Goal: Information Seeking & Learning: Learn about a topic

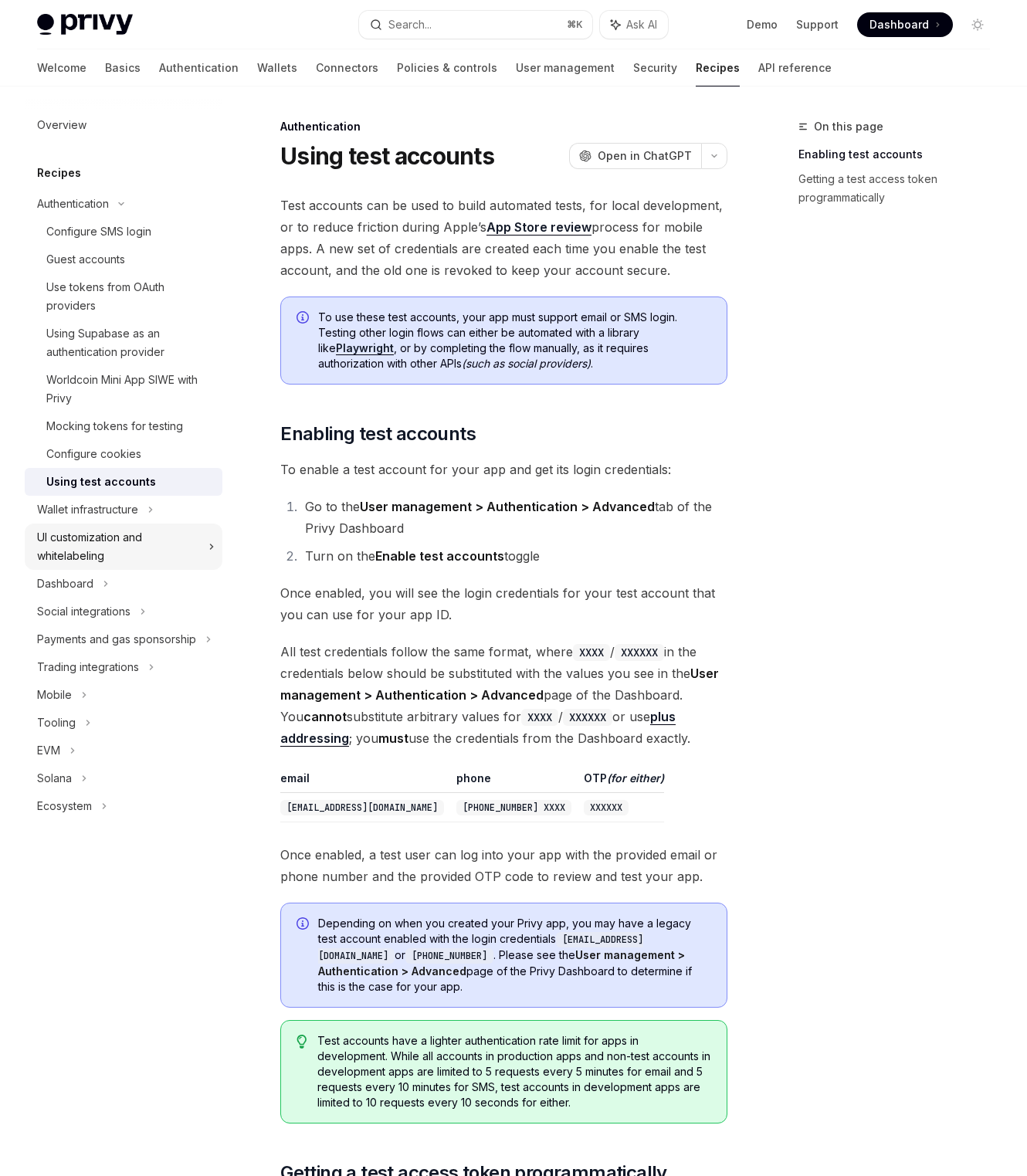
click at [129, 536] on div "UI customization and whitelabeling" at bounding box center [118, 547] width 162 height 37
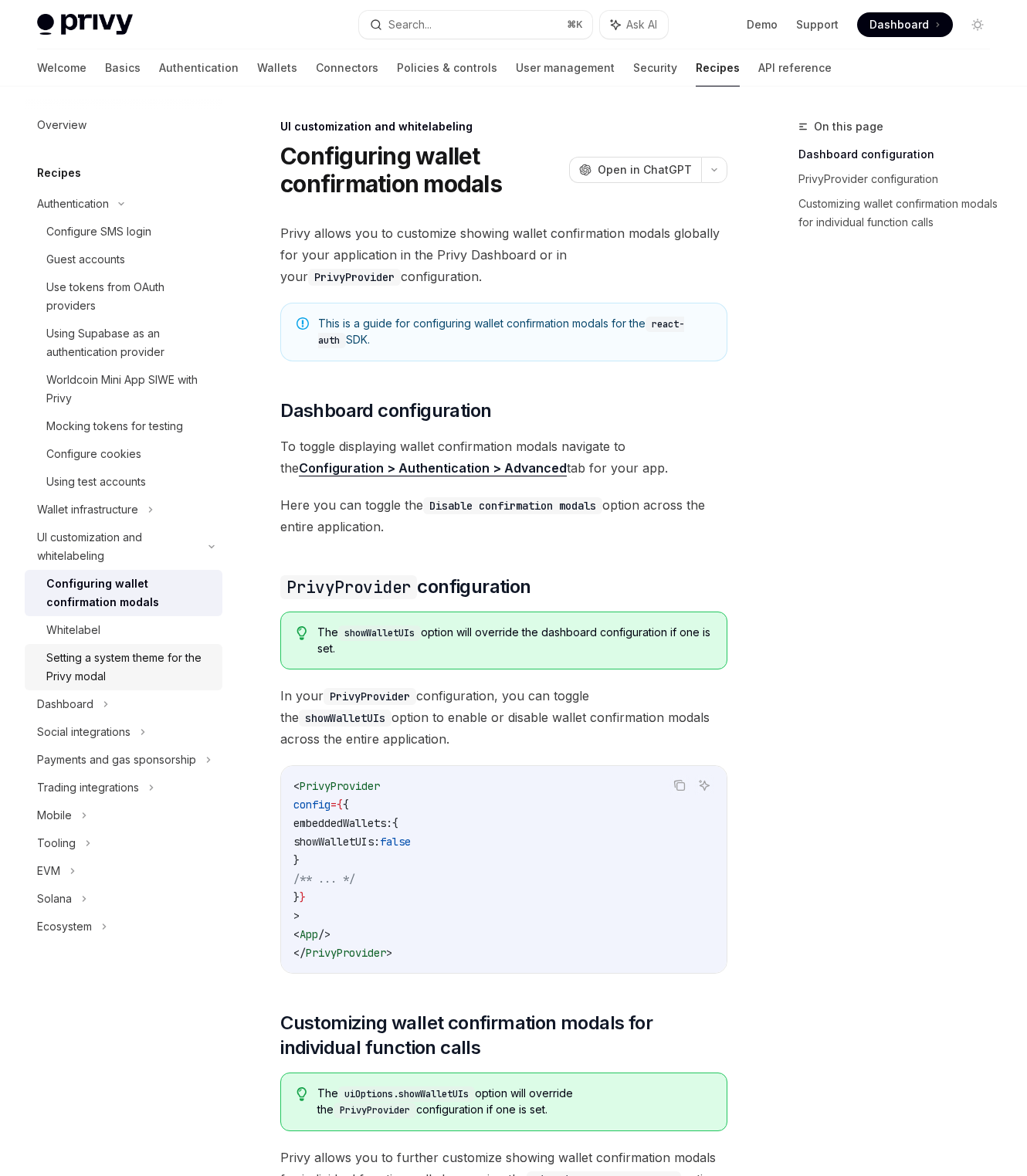
click at [163, 673] on div "Setting a system theme for the Privy modal" at bounding box center [129, 668] width 167 height 37
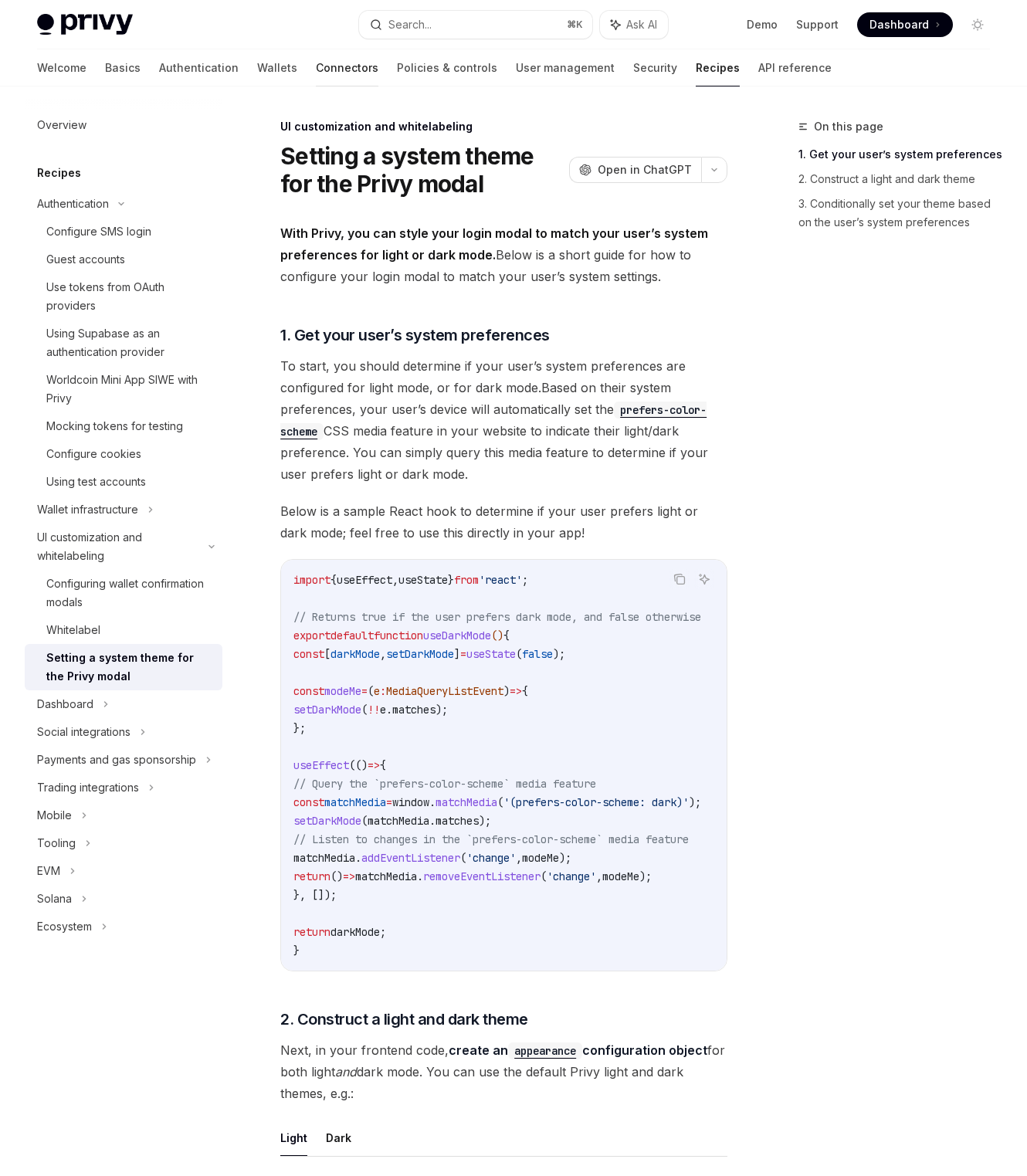
click at [316, 69] on link "Connectors" at bounding box center [347, 68] width 63 height 37
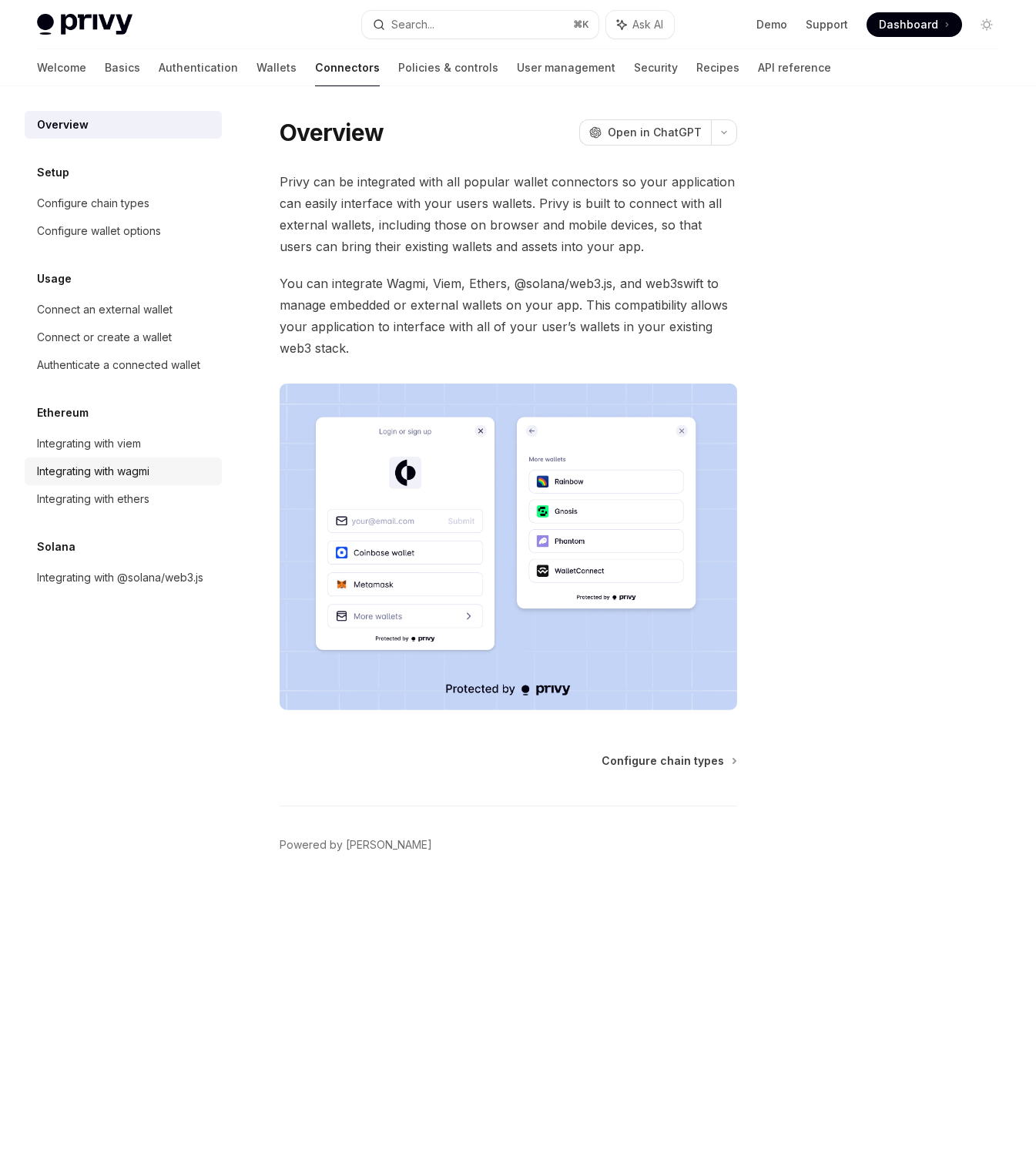
click at [166, 477] on div "Integrating with wagmi" at bounding box center [125, 472] width 175 height 19
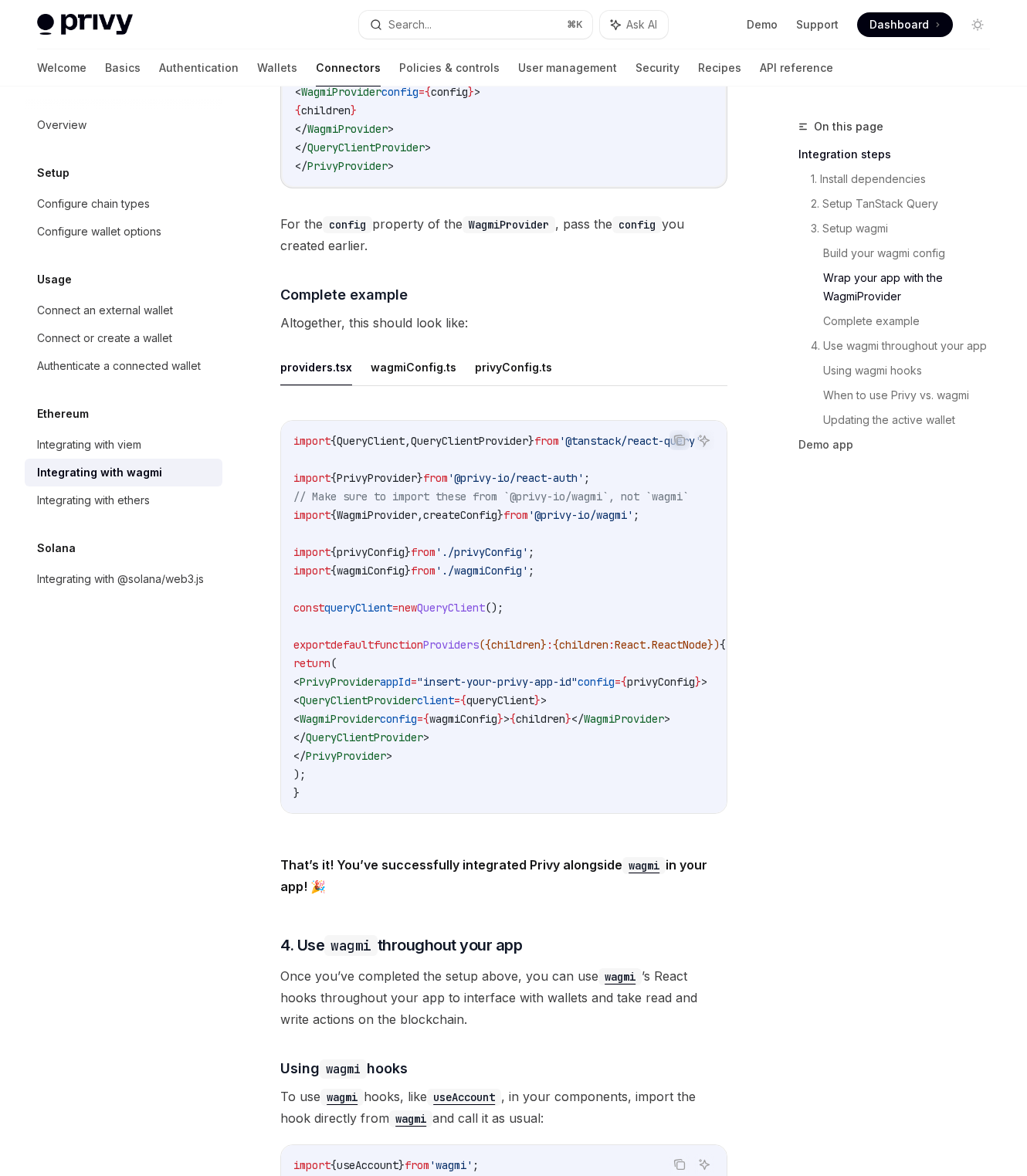
scroll to position [2983, 0]
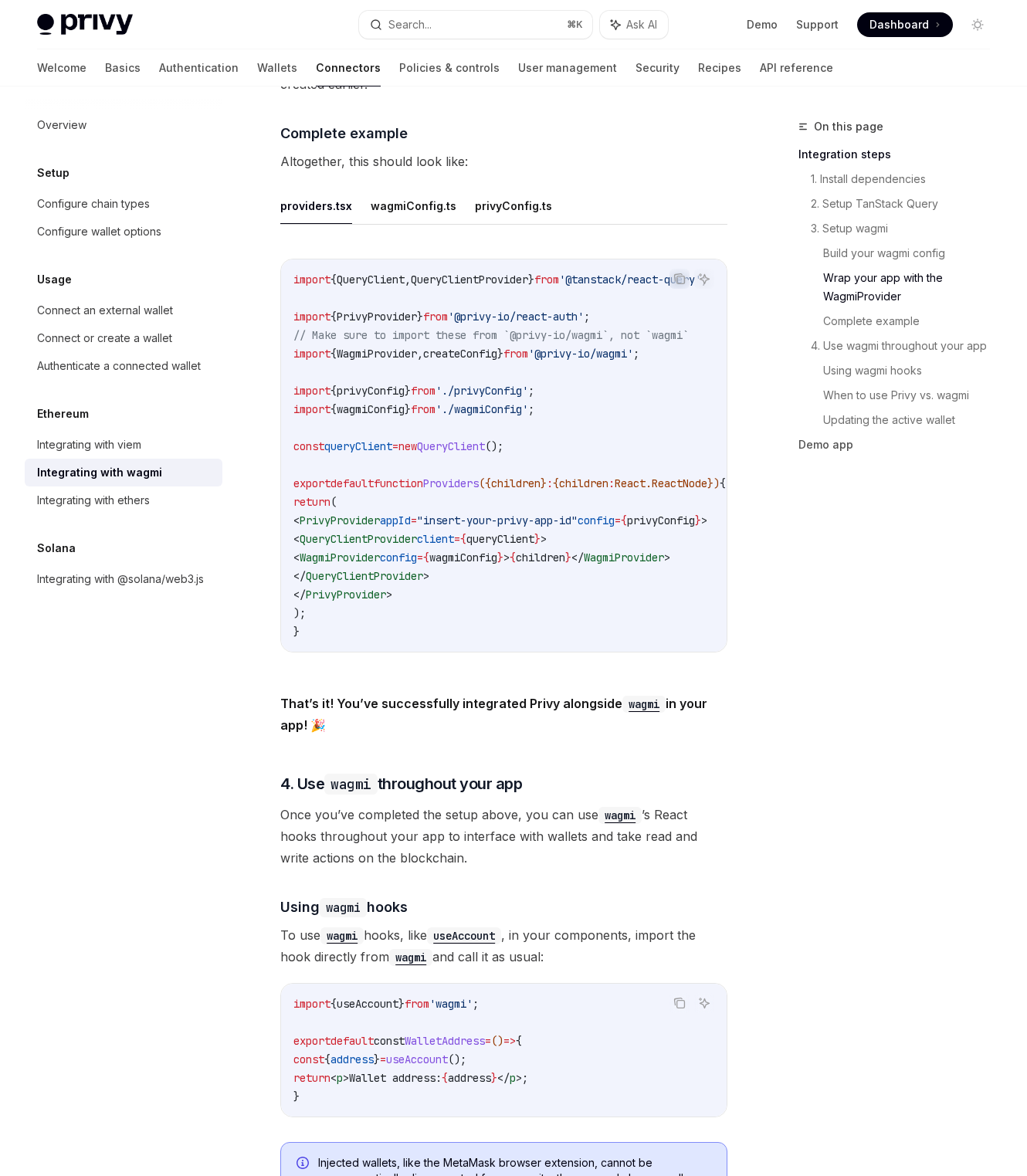
click at [71, 73] on div "Welcome Basics Authentication Wallets Connectors Policies & controls User manag…" at bounding box center [435, 68] width 796 height 37
click at [105, 71] on link "Basics" at bounding box center [123, 68] width 36 height 37
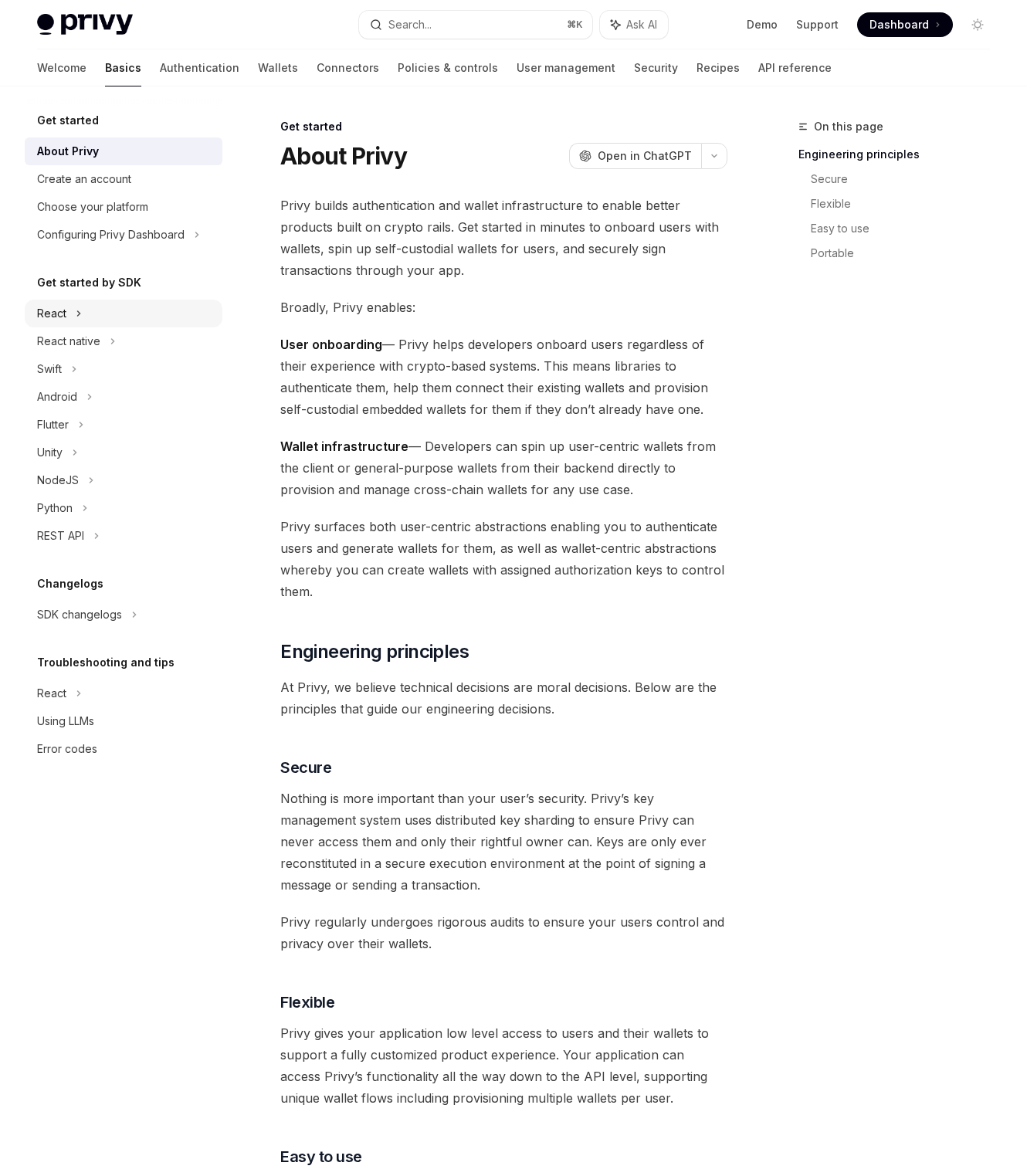
click at [95, 326] on div "React" at bounding box center [124, 313] width 198 height 28
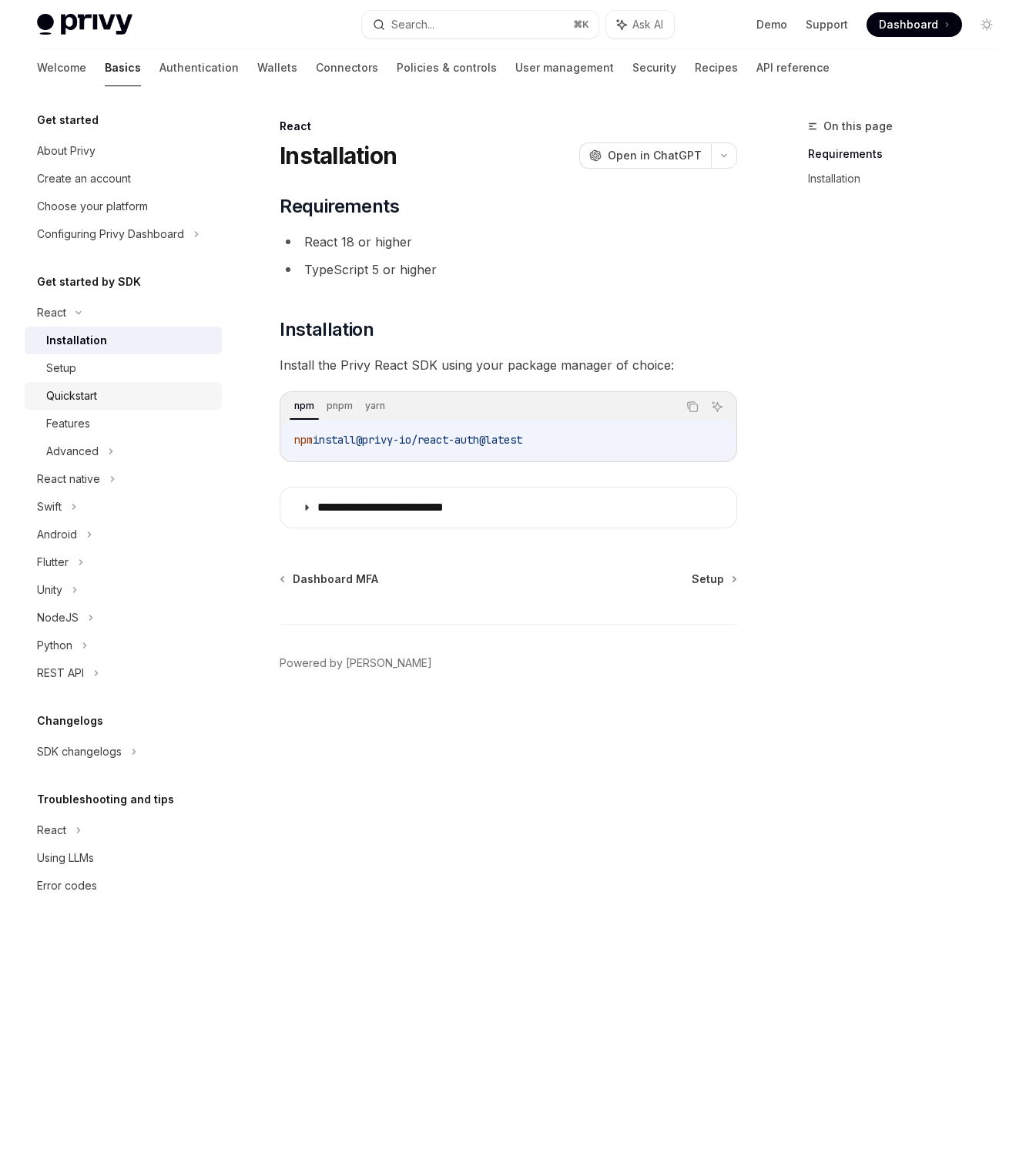
click at [115, 402] on div "Quickstart" at bounding box center [129, 396] width 166 height 19
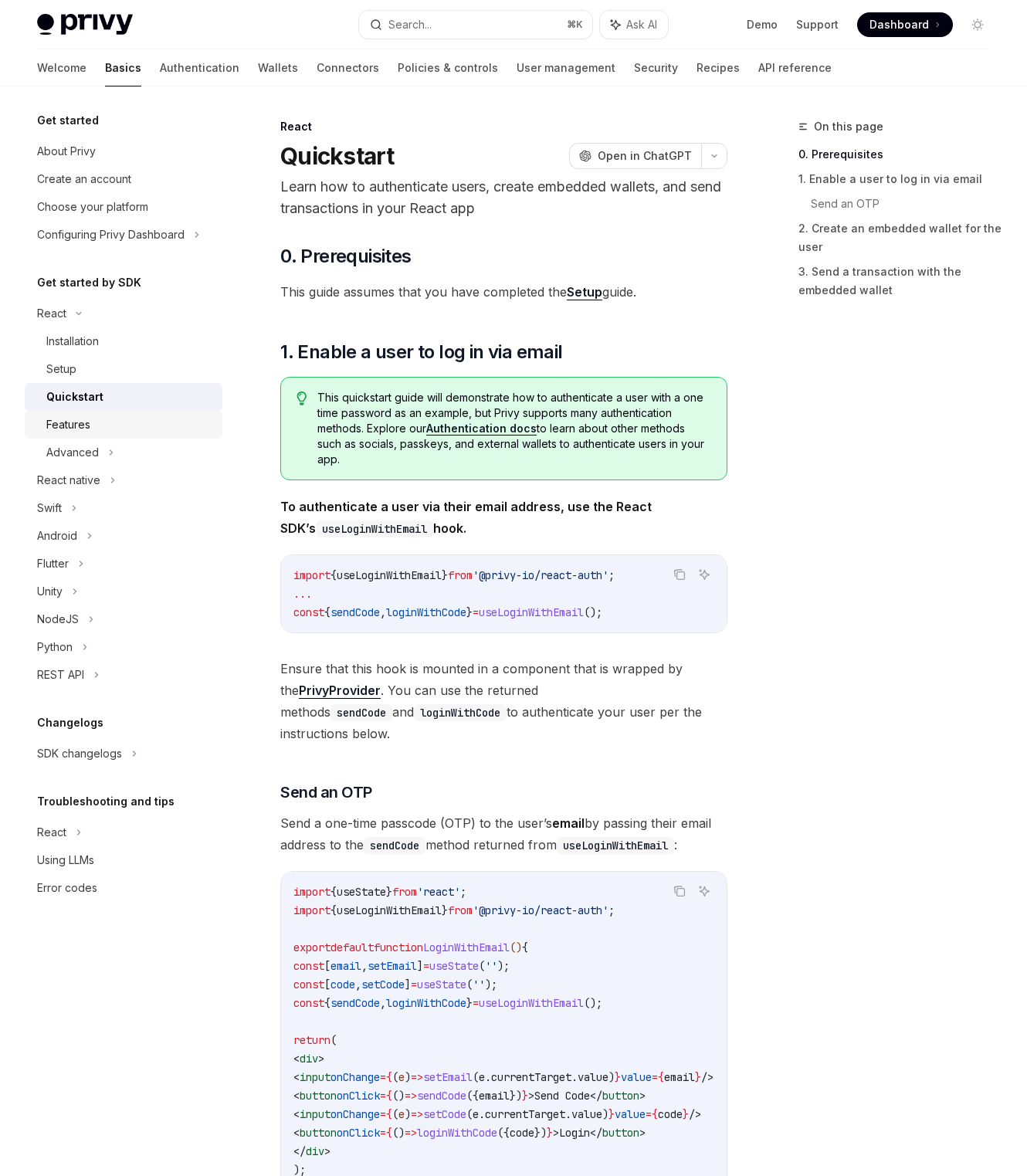
click at [120, 427] on div "Features" at bounding box center [129, 425] width 167 height 19
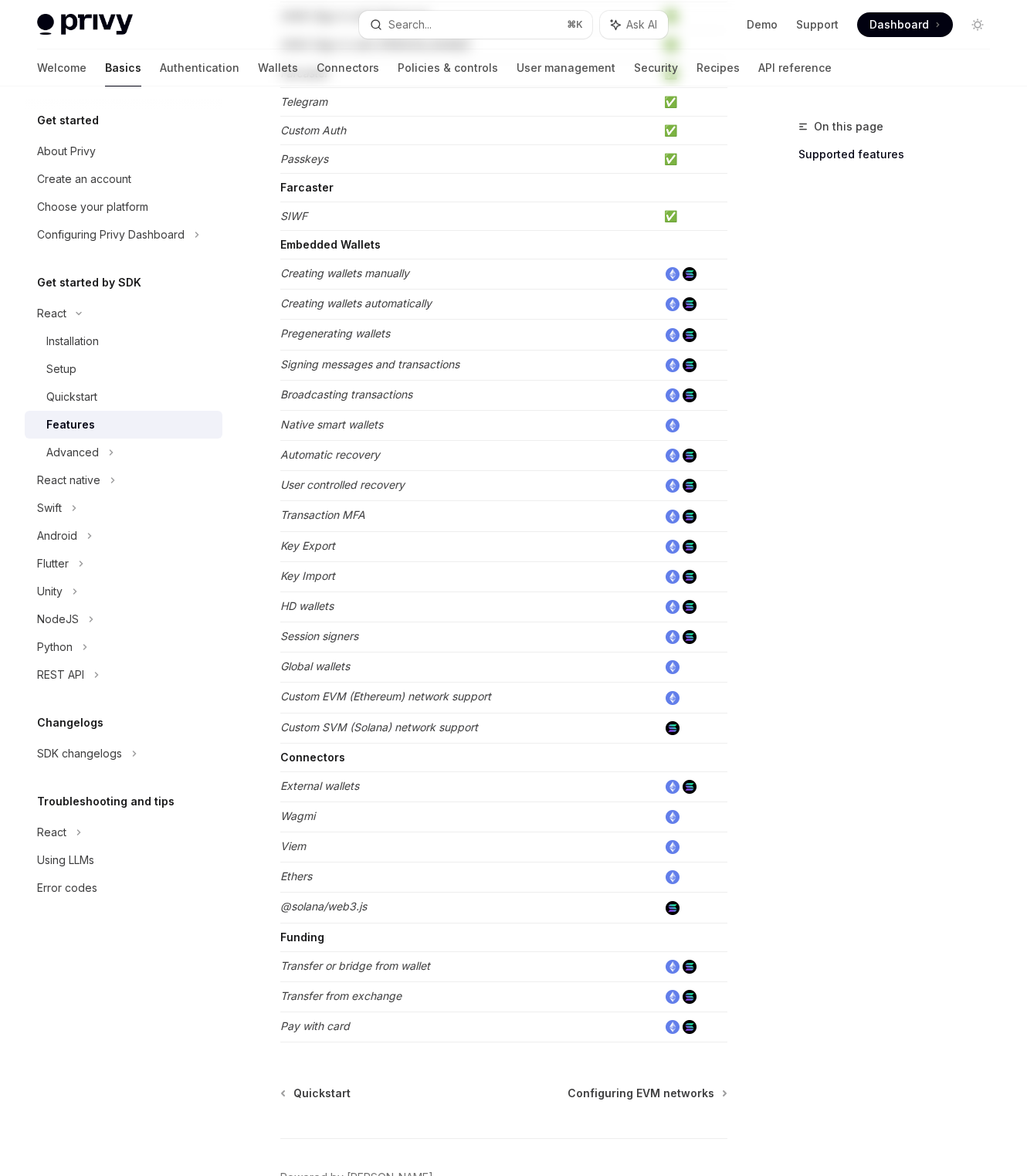
scroll to position [467, 0]
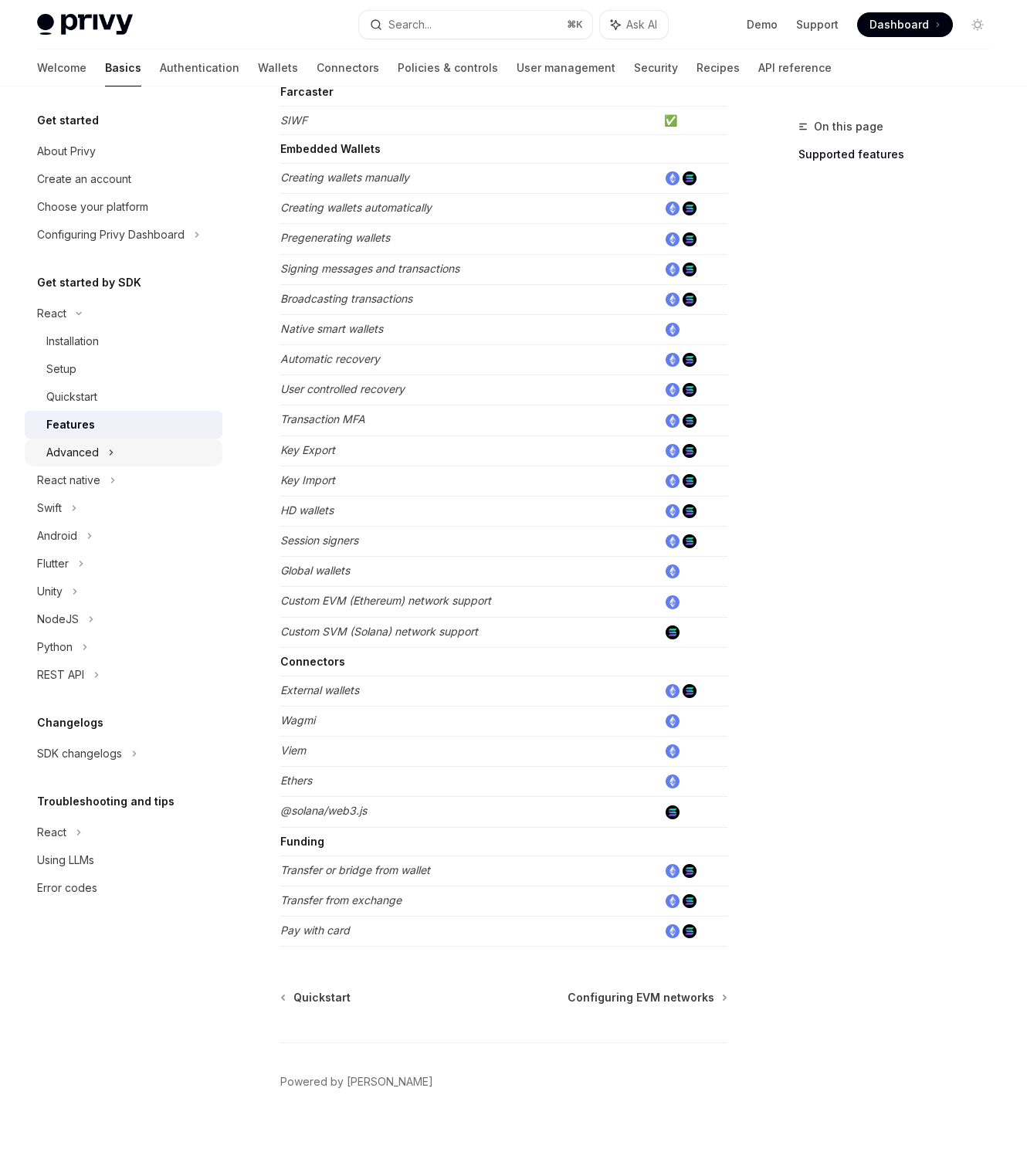
click at [162, 454] on div "Advanced" at bounding box center [124, 452] width 198 height 28
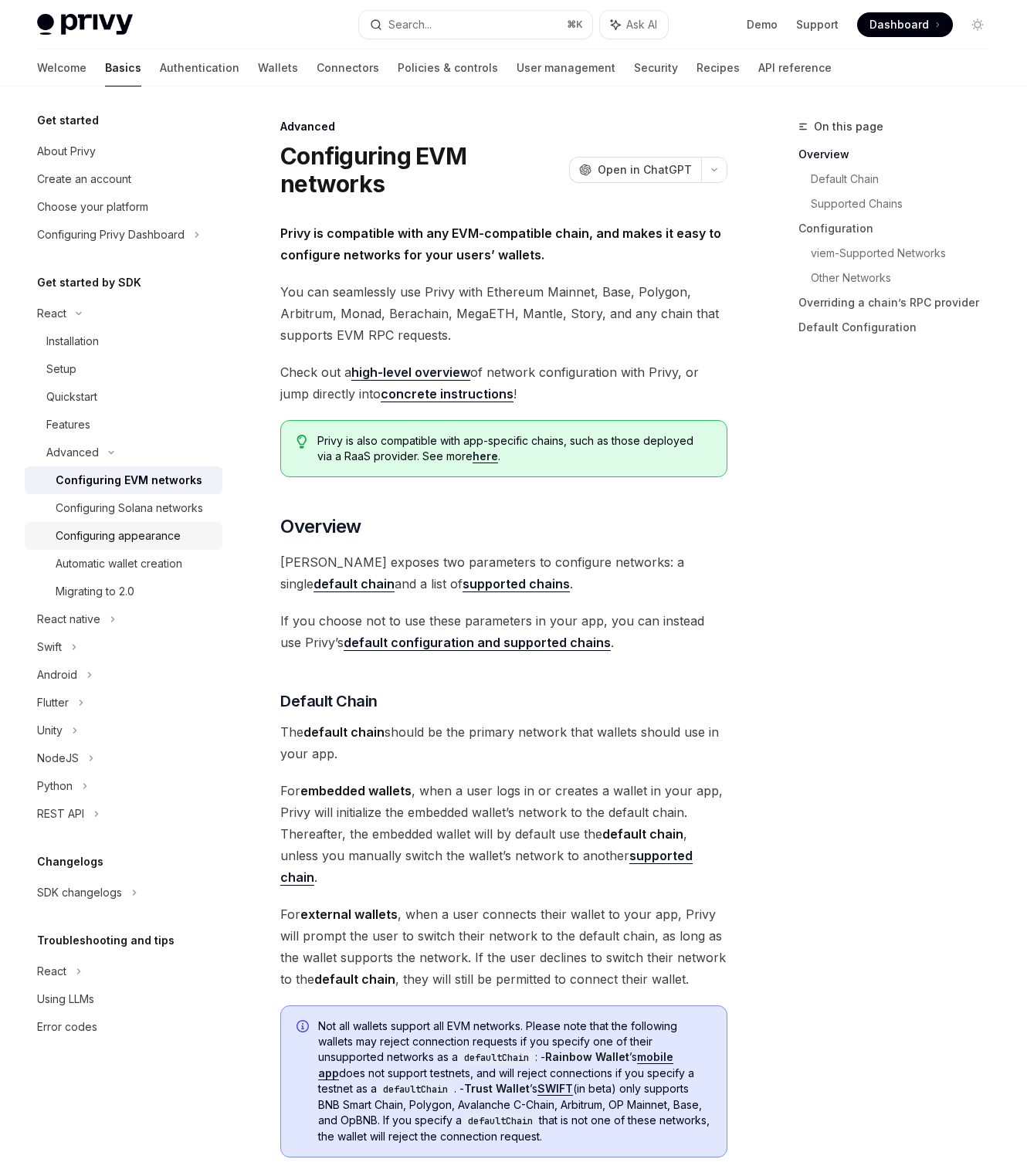
click at [137, 543] on div "Configuring appearance" at bounding box center [118, 536] width 125 height 19
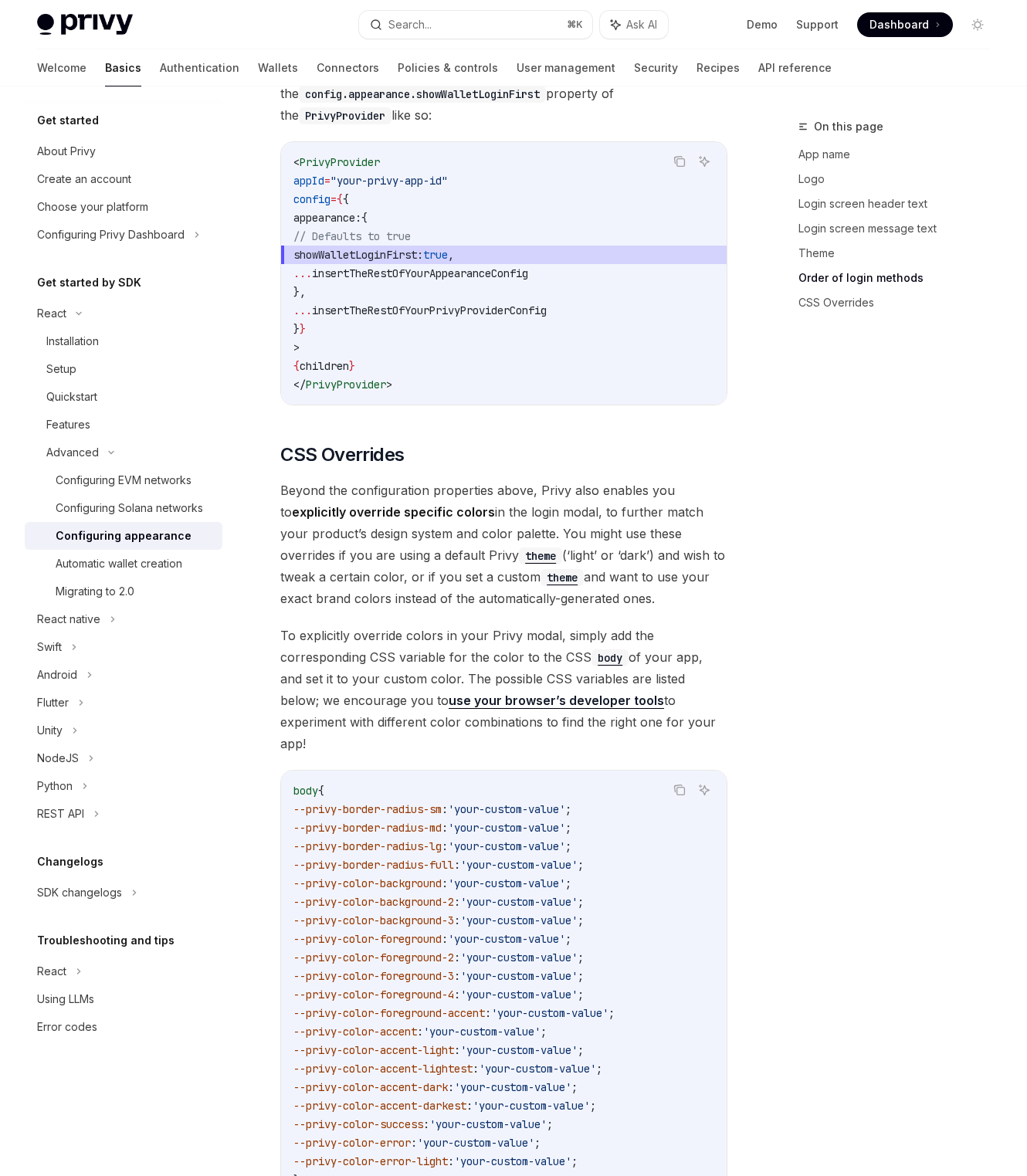
scroll to position [3719, 0]
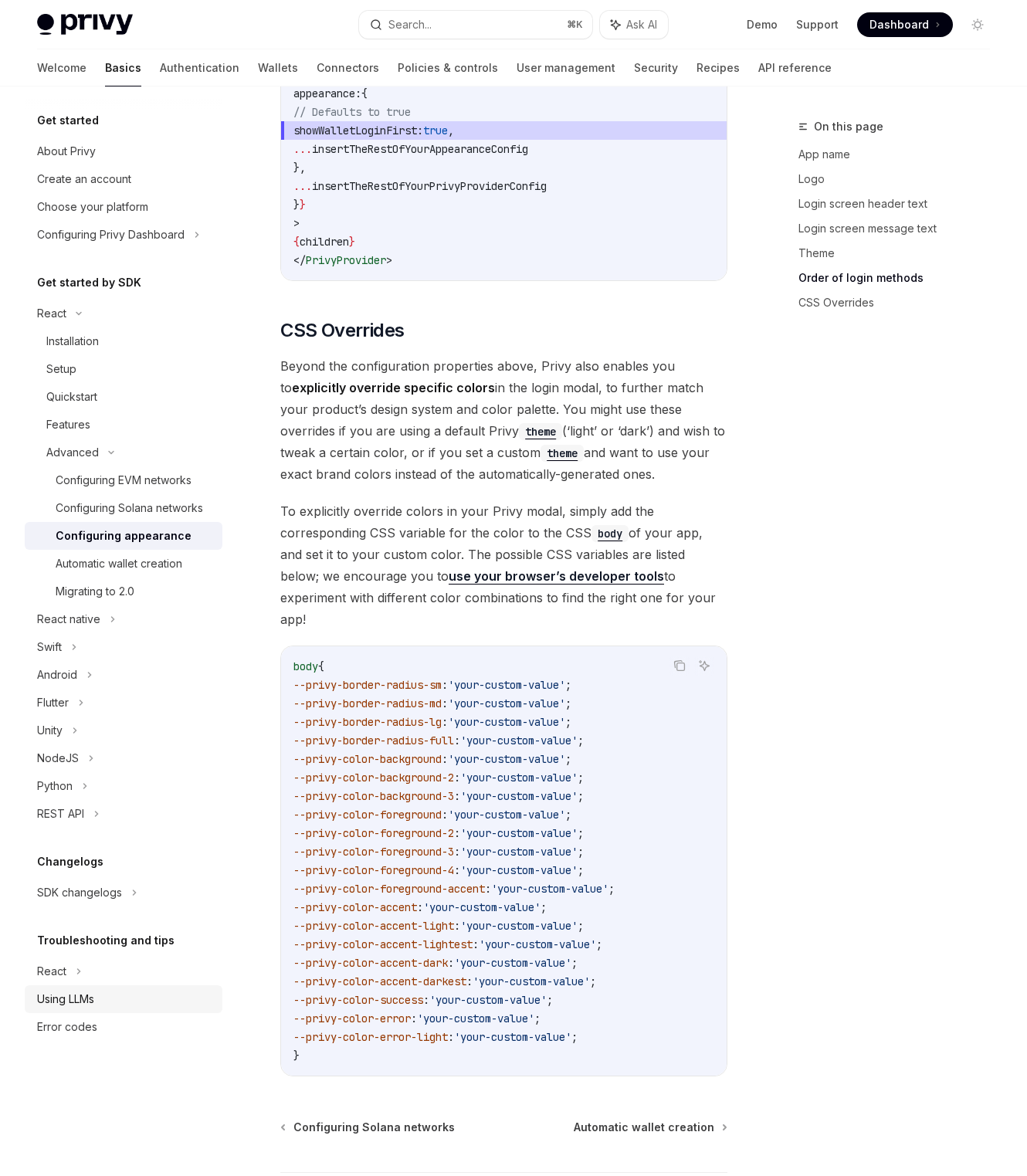
click at [112, 1000] on div "Using LLMs" at bounding box center [125, 999] width 176 height 19
type textarea "*"
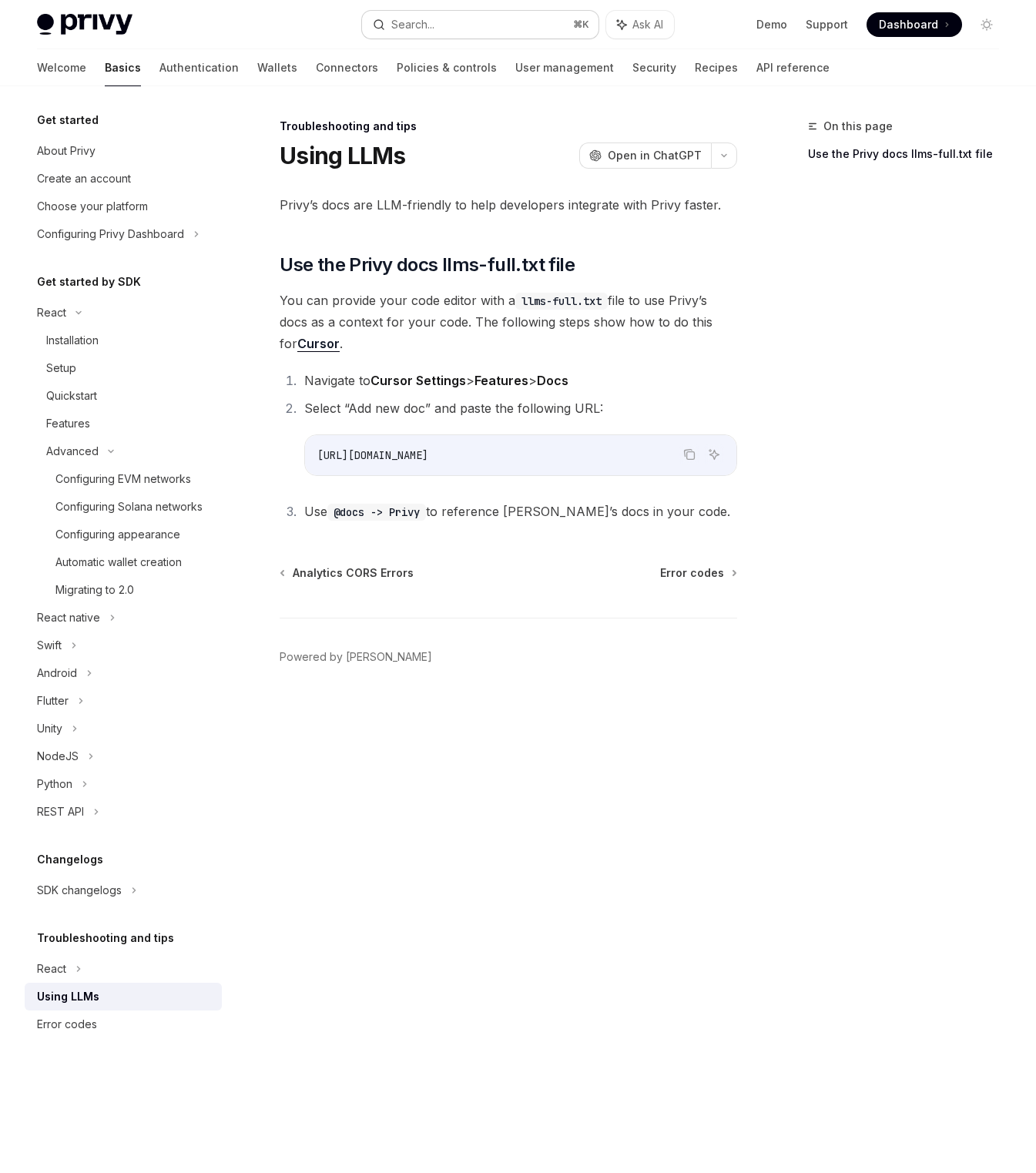
click at [501, 30] on button "Search... ⌘ K" at bounding box center [480, 24] width 237 height 28
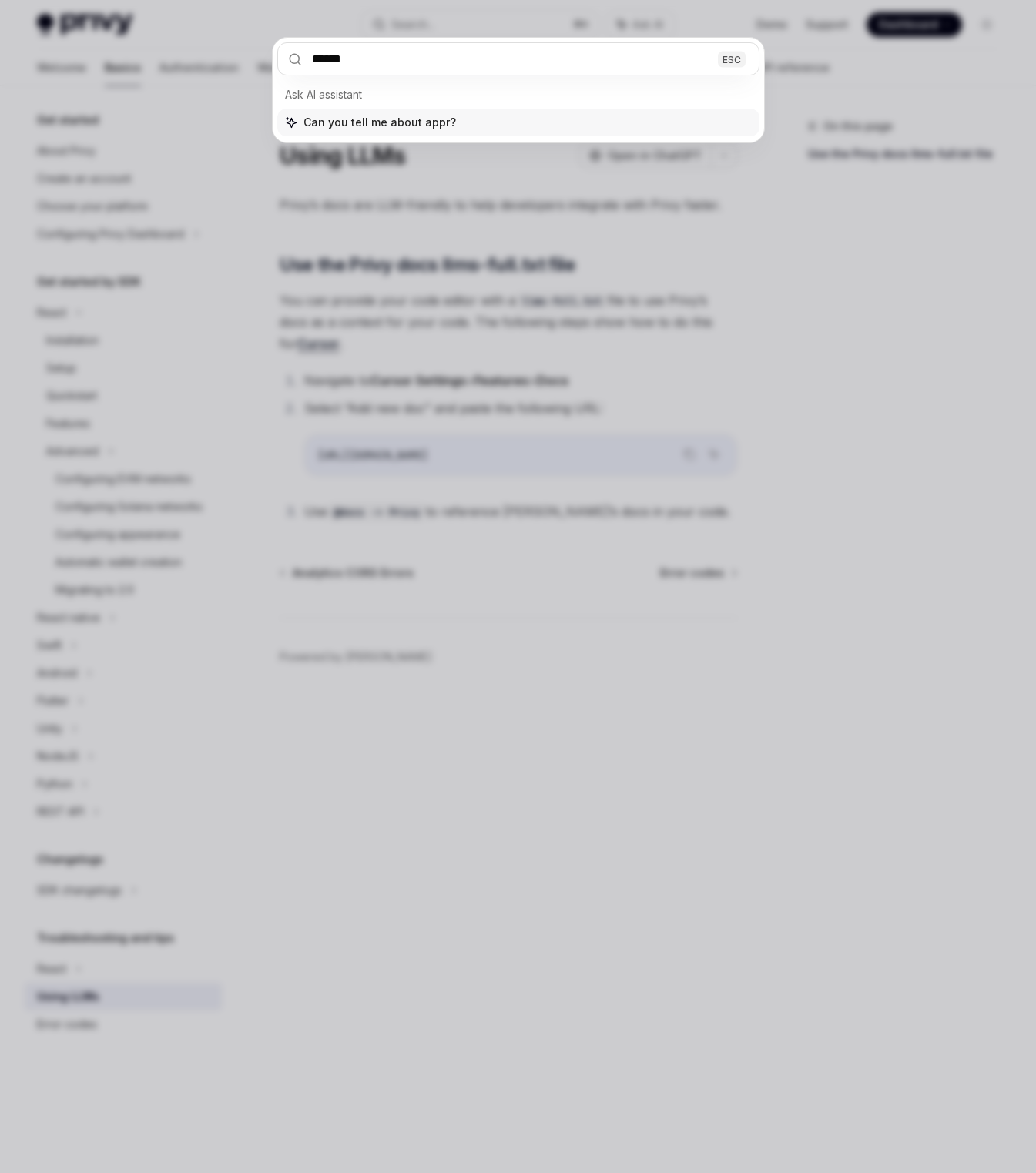
type input "*******"
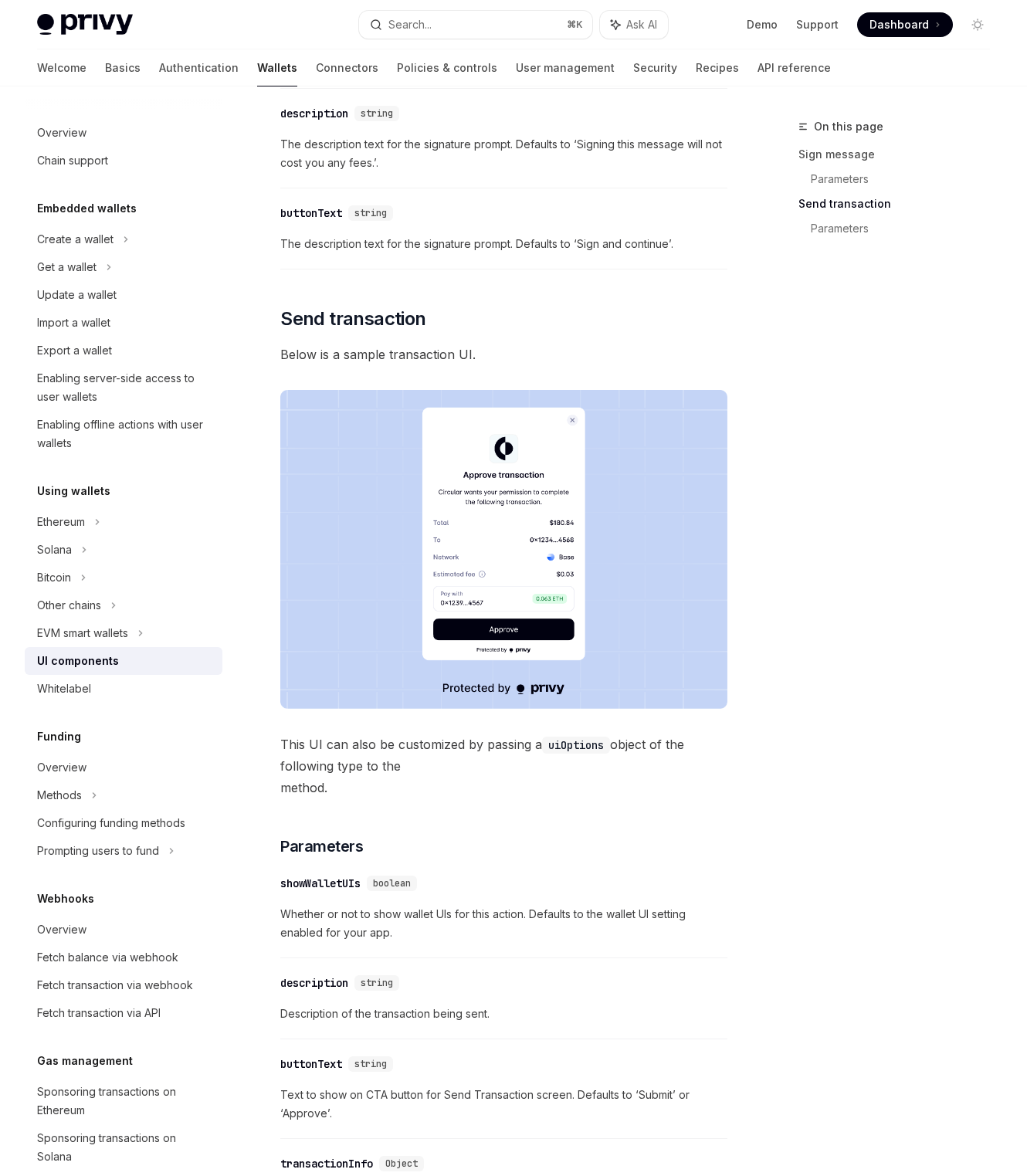
scroll to position [1035, 0]
drag, startPoint x: 375, startPoint y: 768, endPoint x: 495, endPoint y: 799, distance: 123.9
click at [495, 799] on div "Privy comes with out-of-the-box UIs for signing messages and sending transactio…" at bounding box center [503, 691] width 447 height 2951
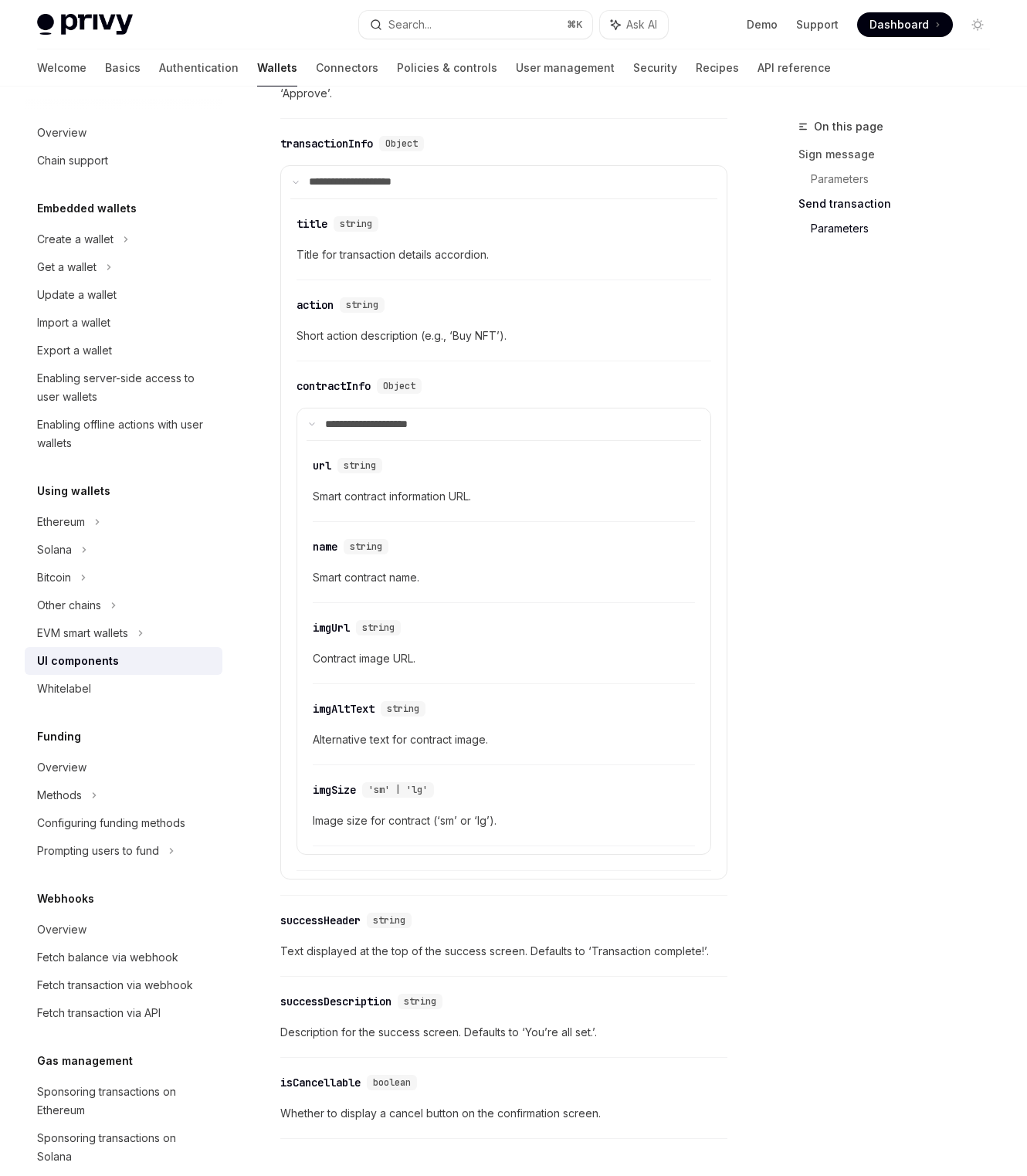
scroll to position [1916, 0]
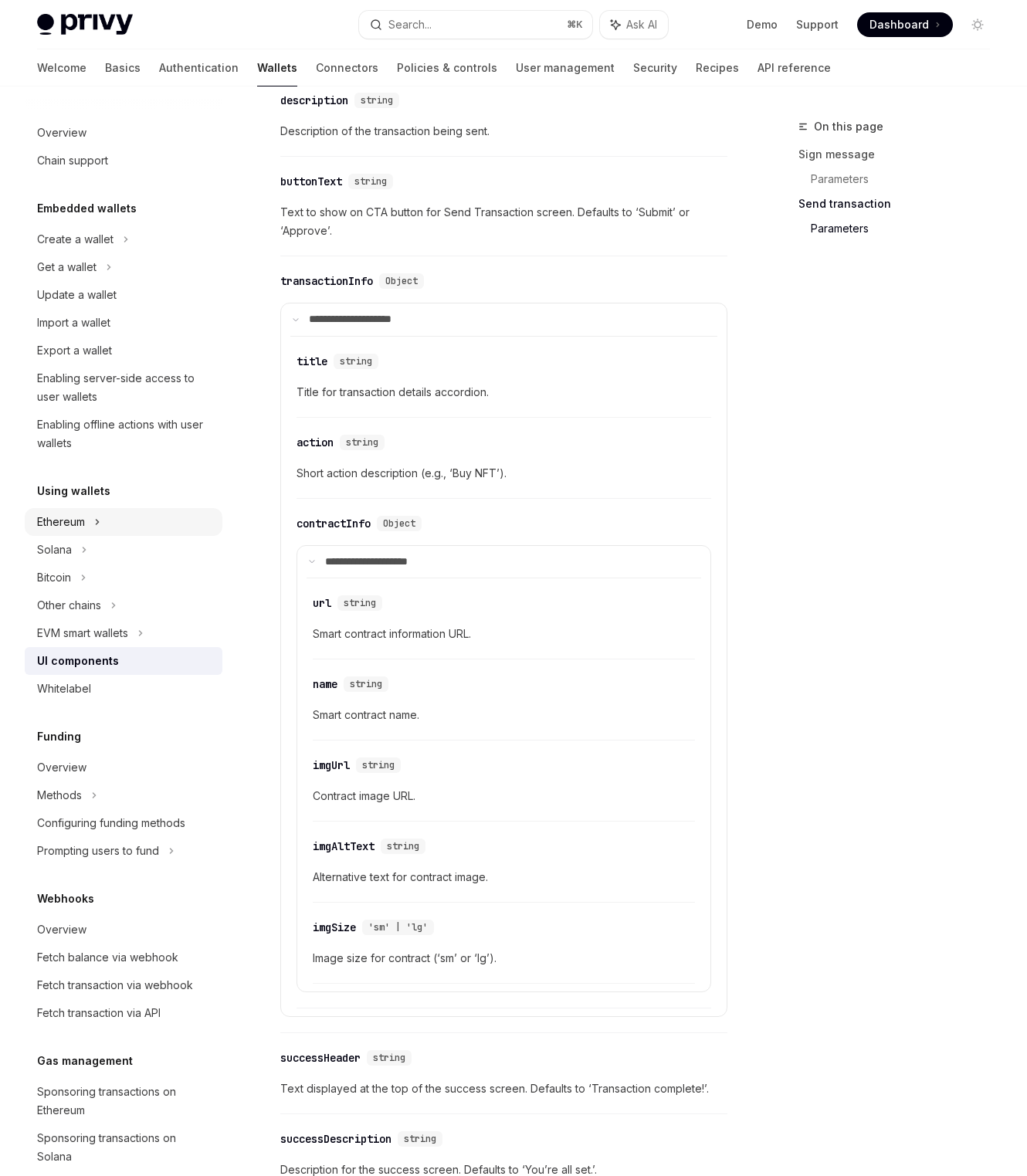
click at [85, 253] on div "Ethereum" at bounding box center [124, 239] width 198 height 28
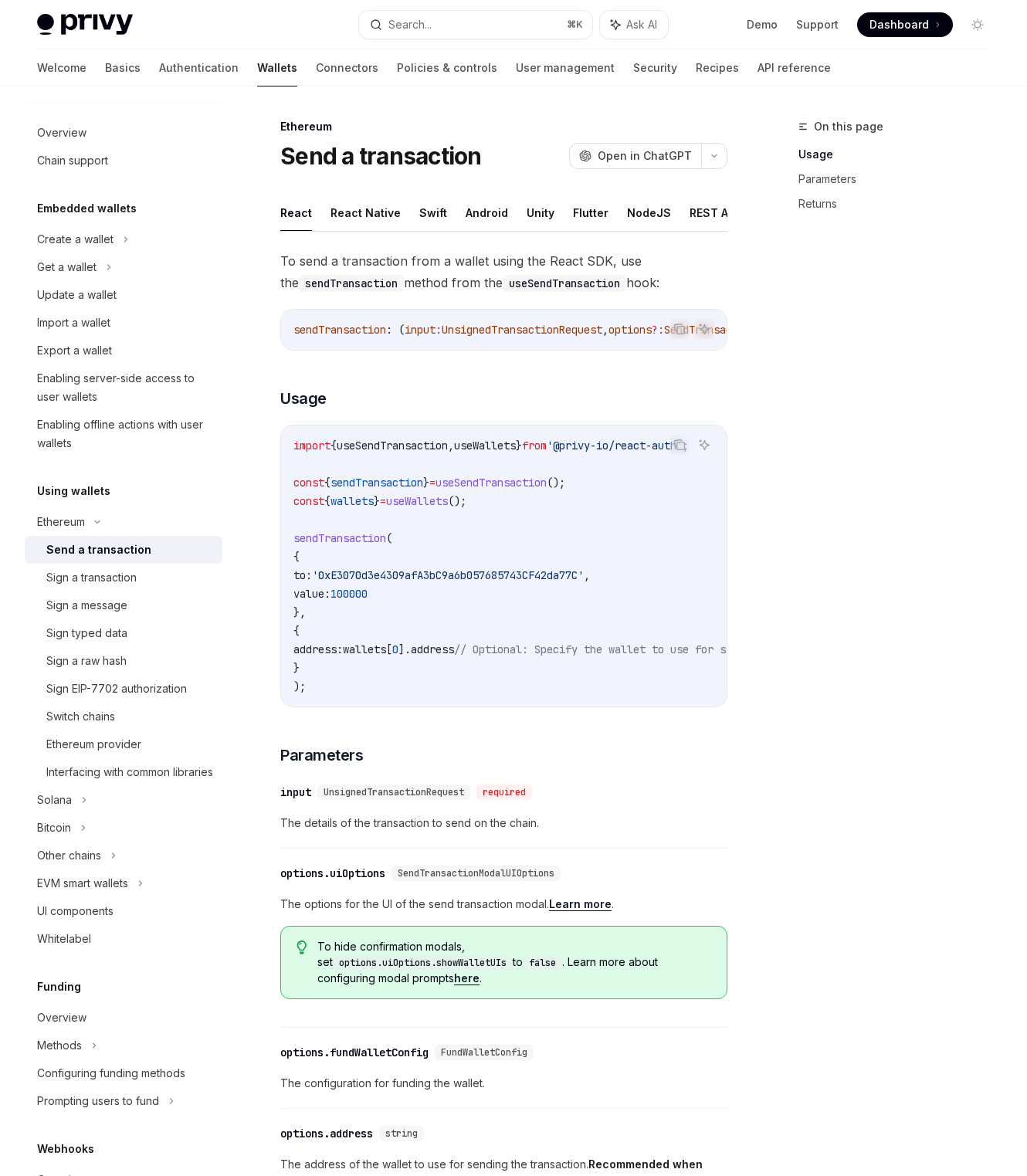
click at [121, 552] on div "Send a transaction" at bounding box center [99, 550] width 105 height 19
click at [701, 620] on code "import { useSendTransaction , useWallets } from '@privy-io/react-auth' ; const …" at bounding box center [698, 566] width 810 height 260
click at [171, 776] on div "Interfacing with common libraries" at bounding box center [129, 772] width 167 height 19
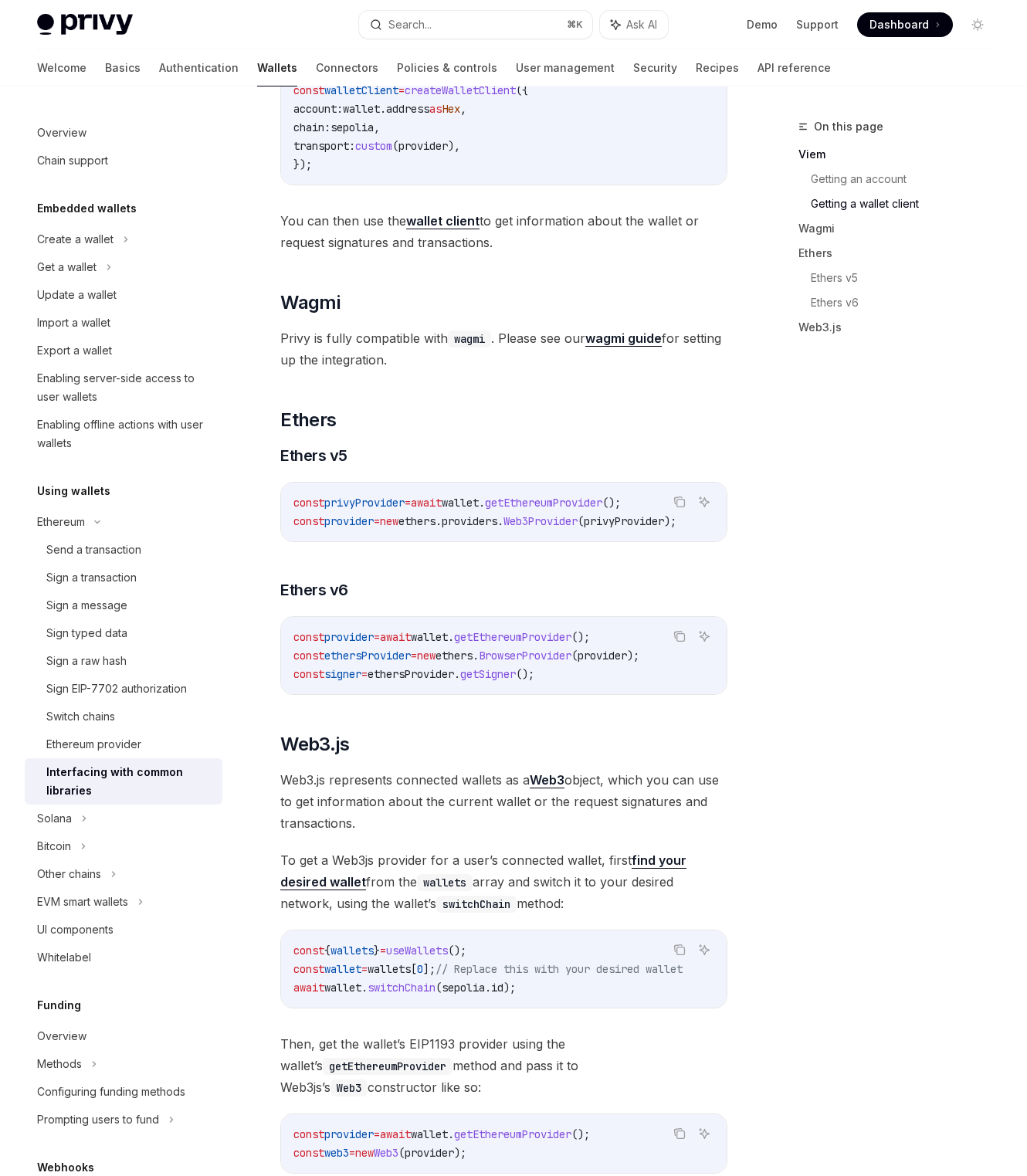
scroll to position [1514, 0]
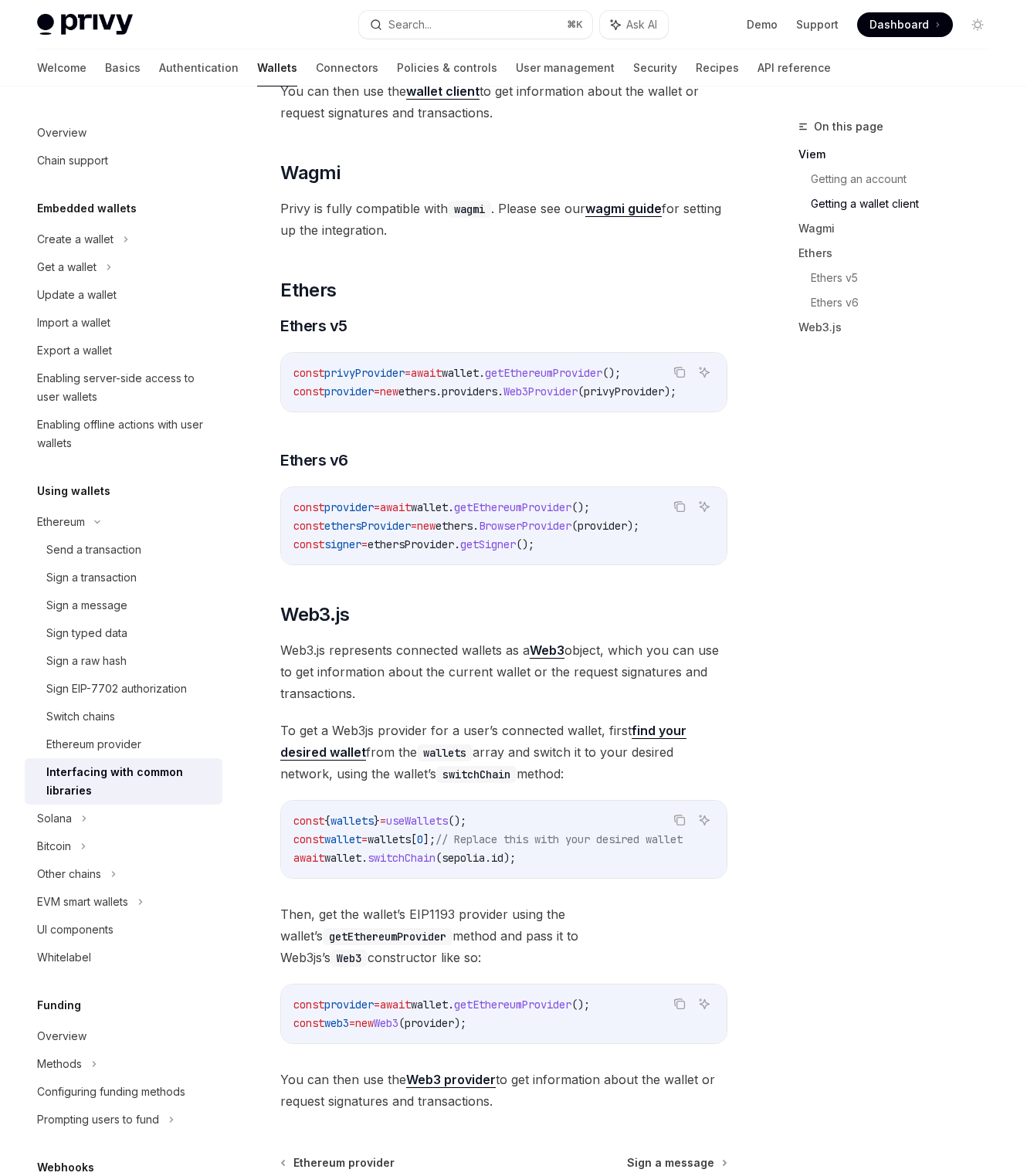
click at [655, 217] on strong "wagmi guide" at bounding box center [623, 208] width 76 height 15
type textarea "*"
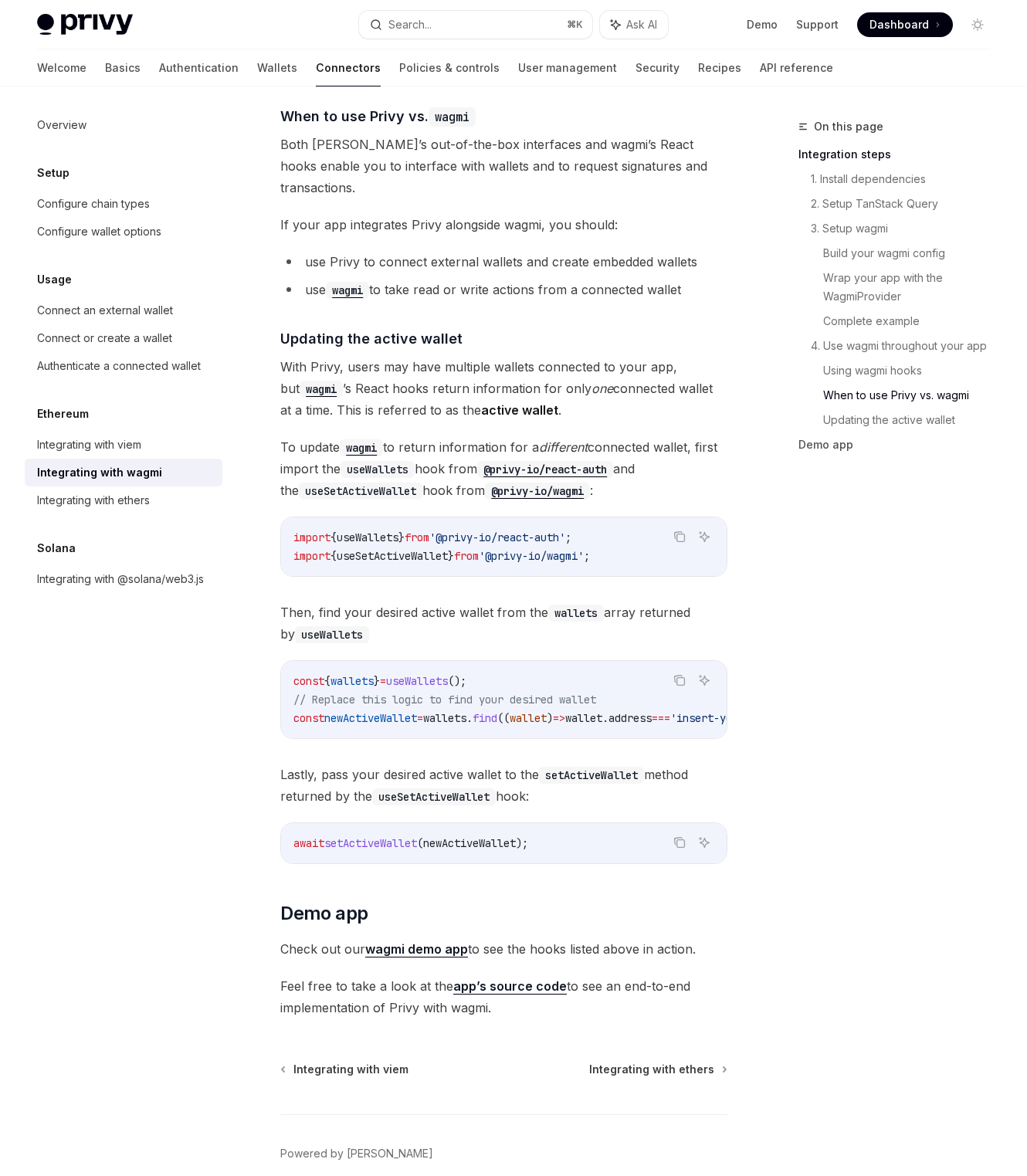
scroll to position [4253, 0]
